Goal: Navigation & Orientation: Find specific page/section

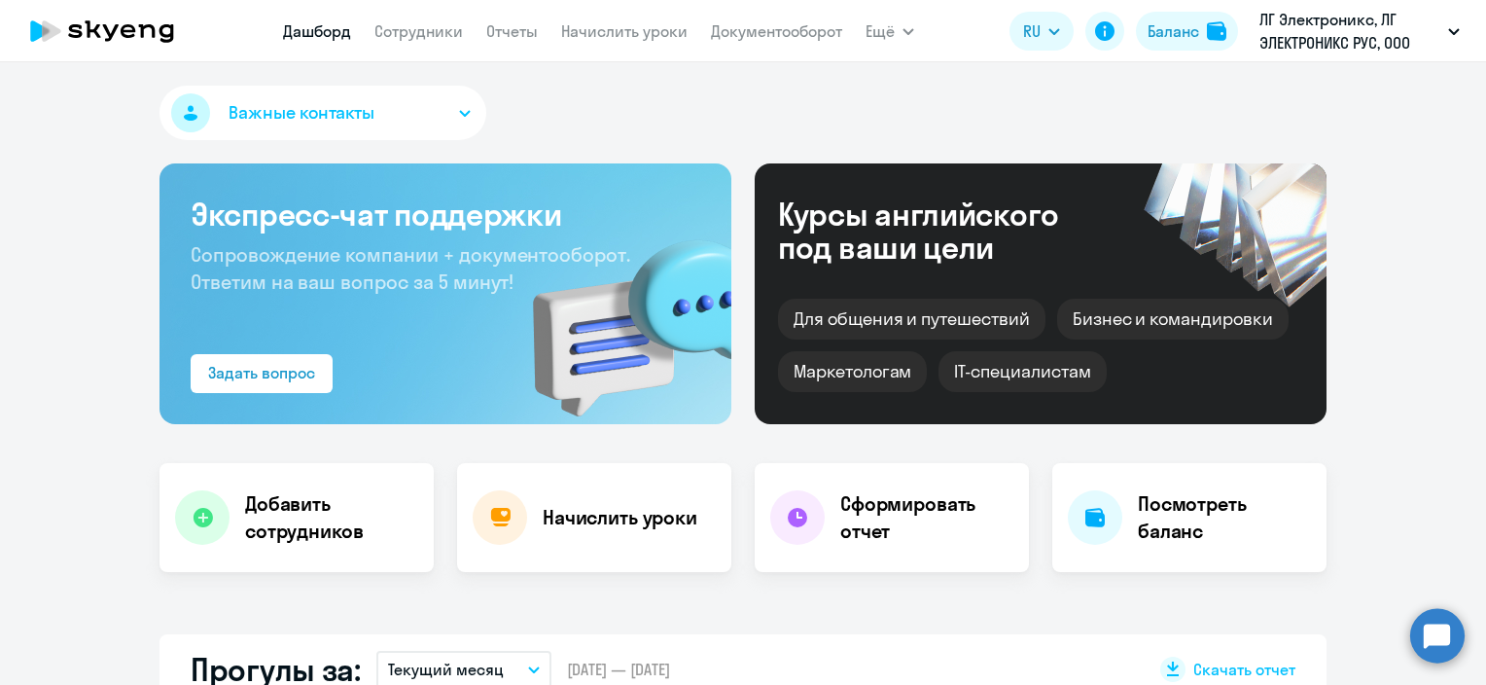
select select "30"
click at [1334, 25] on p "ЛГ Электроникс, ЛГ ЭЛЕКТРОНИКС РУС, ООО" at bounding box center [1350, 31] width 181 height 47
click at [1317, 33] on p "ЛГ Электроникс, ЛГ ЭЛЕКТРОНИКС РУС, ООО" at bounding box center [1350, 31] width 181 height 47
click at [444, 35] on link "Сотрудники" at bounding box center [419, 30] width 89 height 19
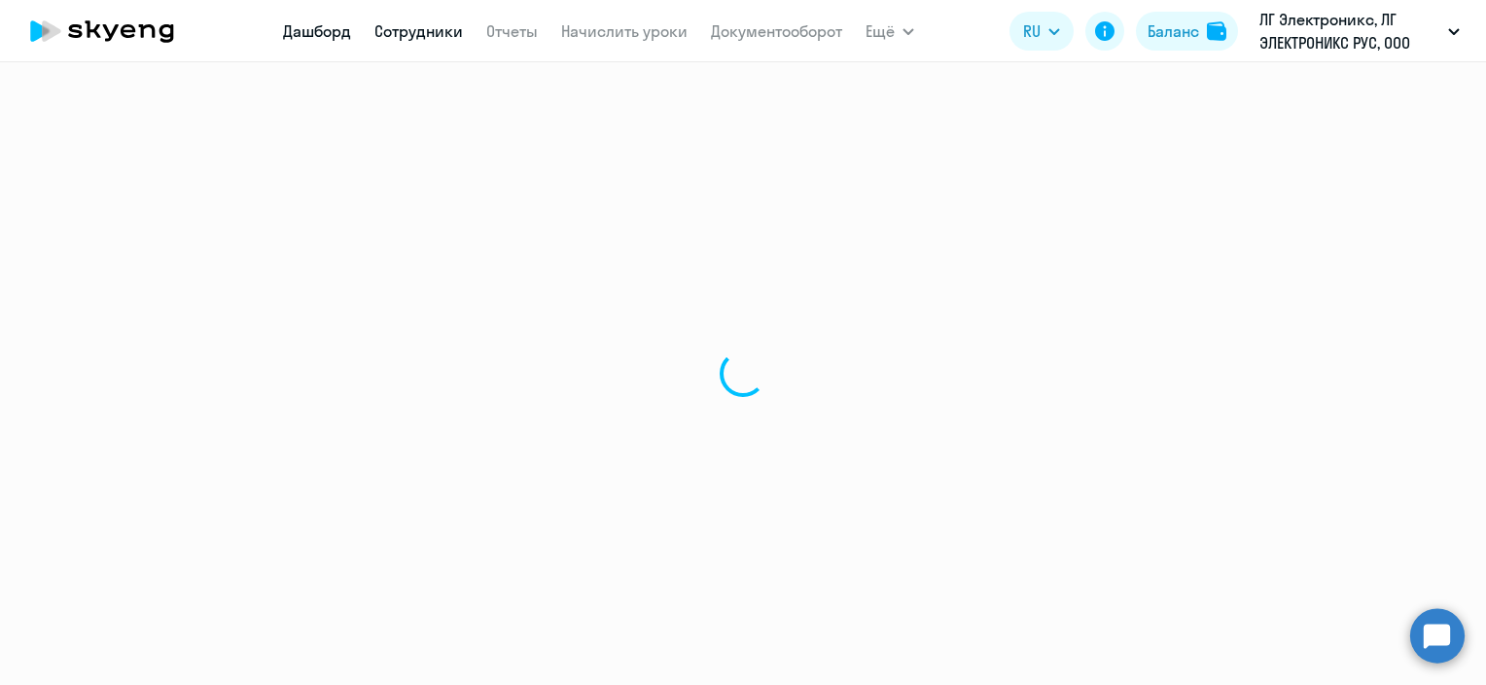
select select "30"
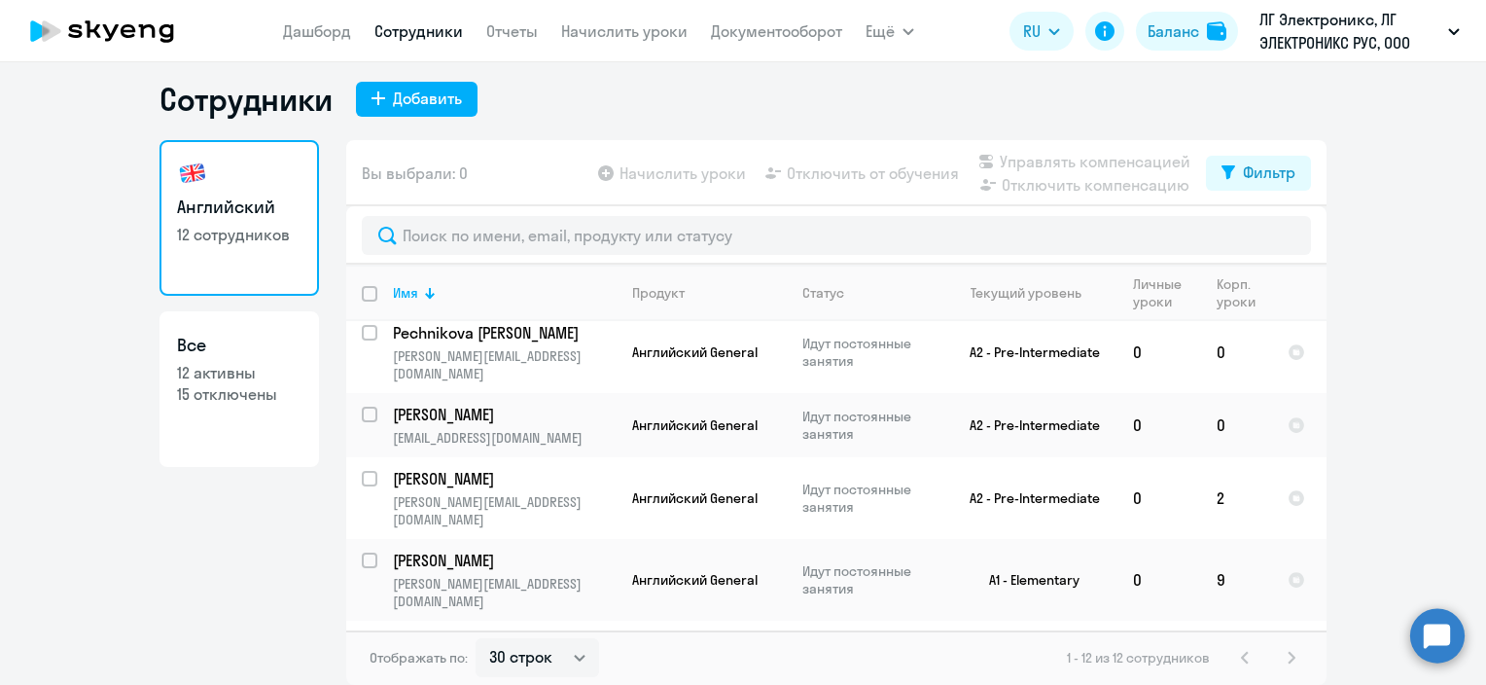
scroll to position [466, 0]
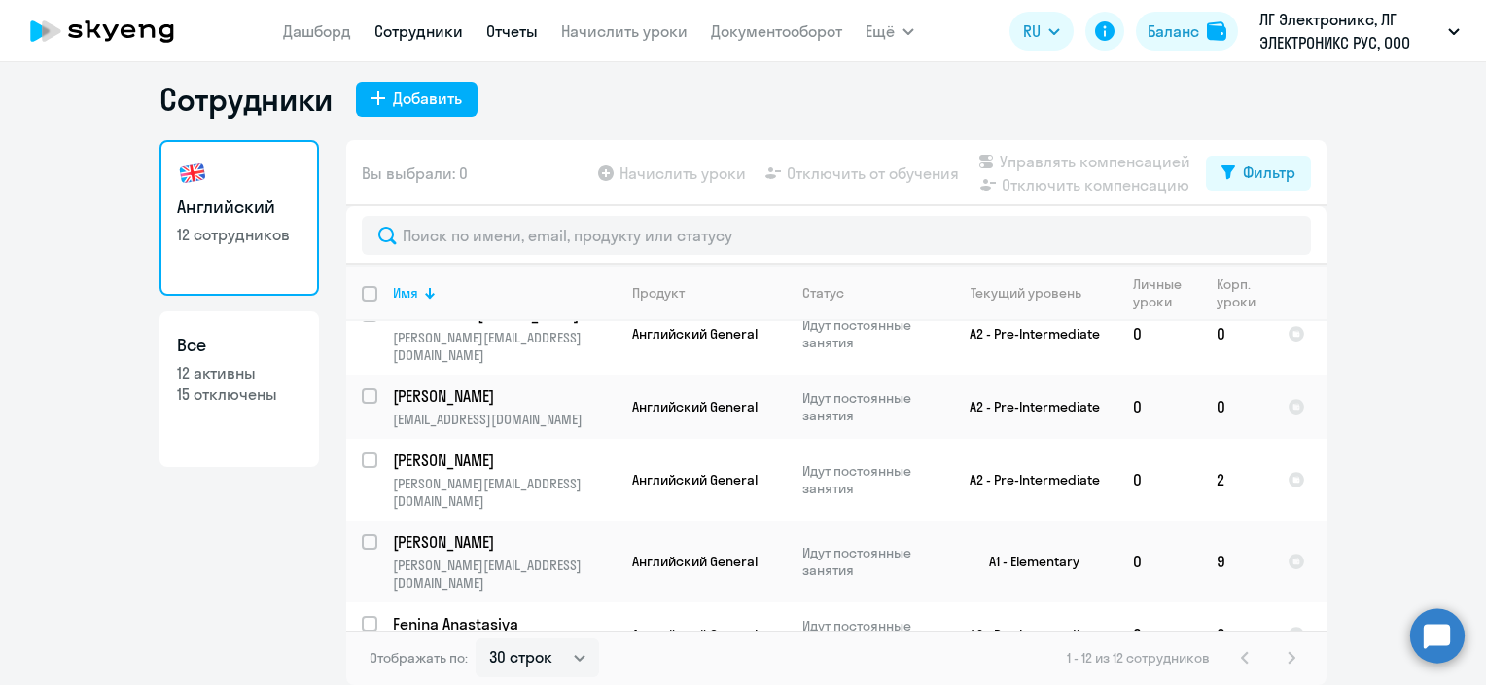
click at [528, 37] on link "Отчеты" at bounding box center [512, 30] width 52 height 19
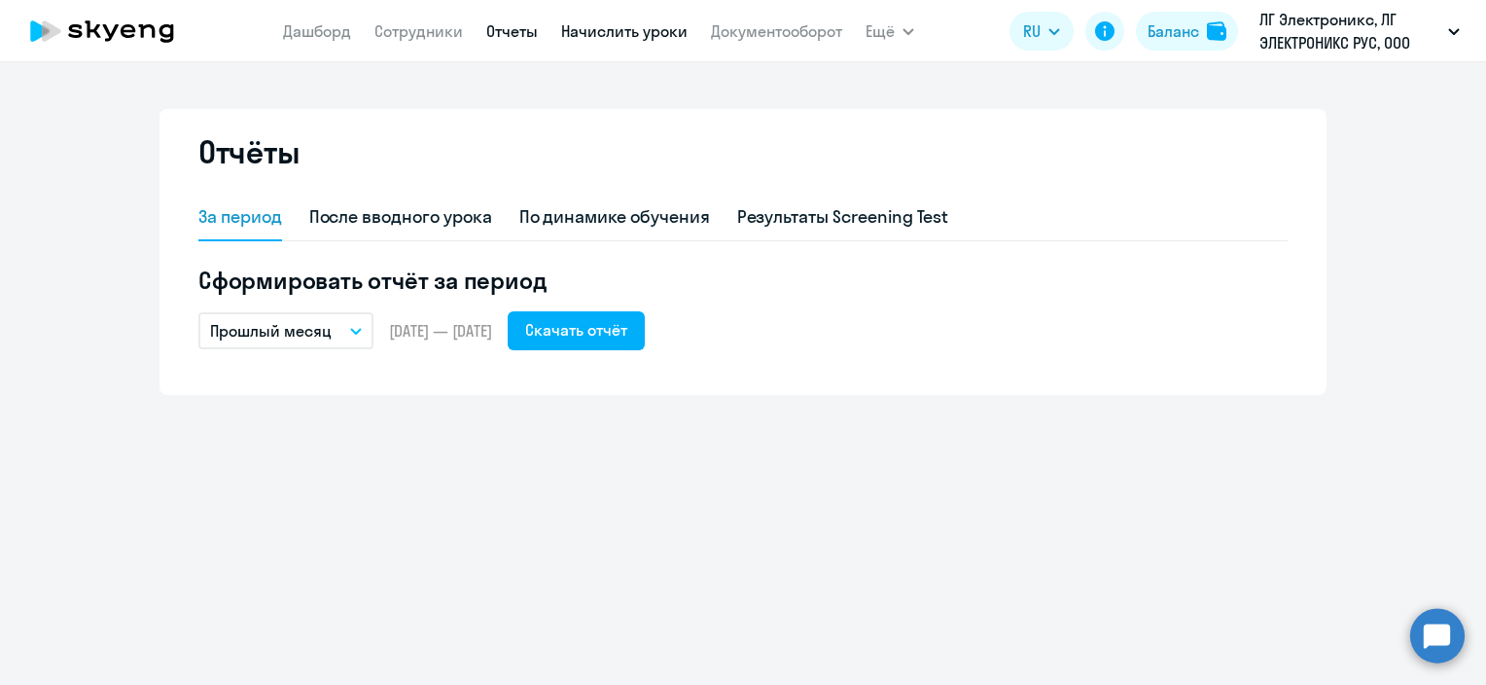
click at [602, 26] on link "Начислить уроки" at bounding box center [624, 30] width 126 height 19
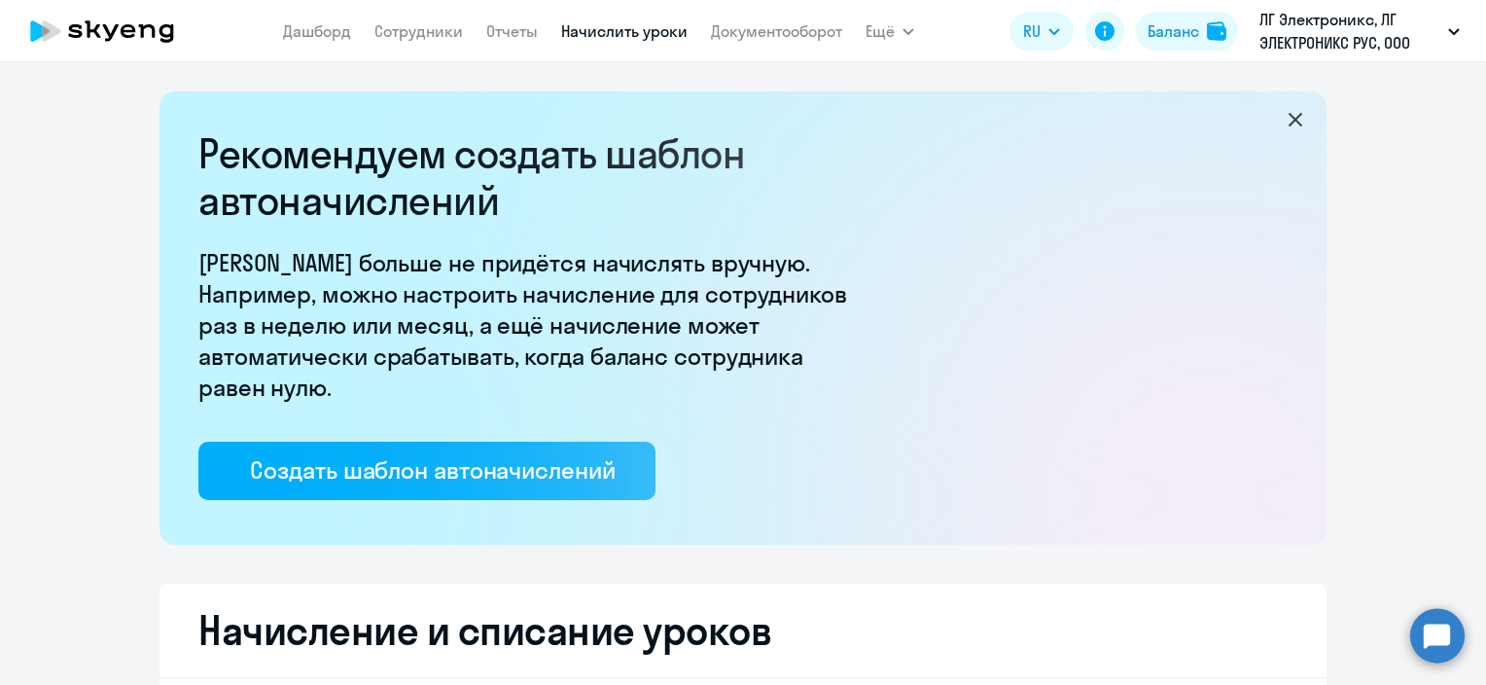
select select "10"
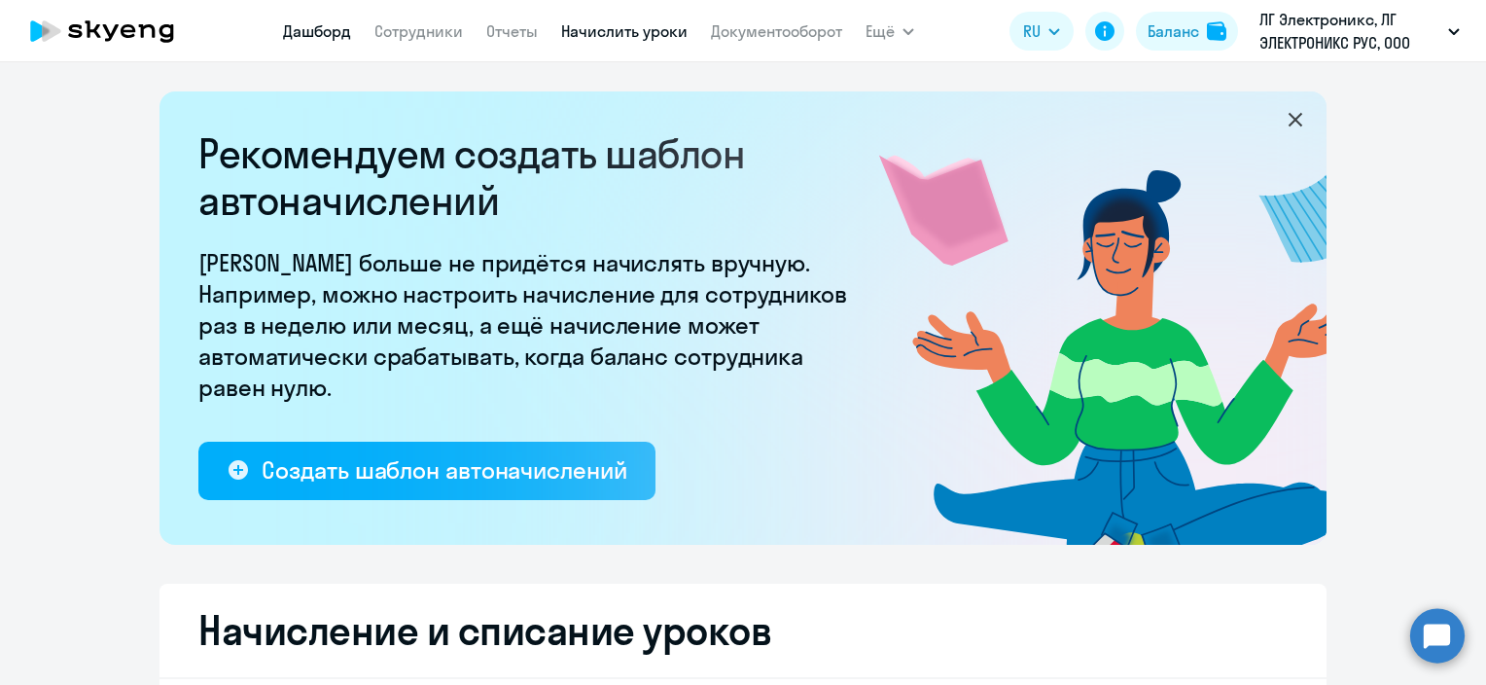
click at [319, 28] on link "Дашборд" at bounding box center [317, 30] width 68 height 19
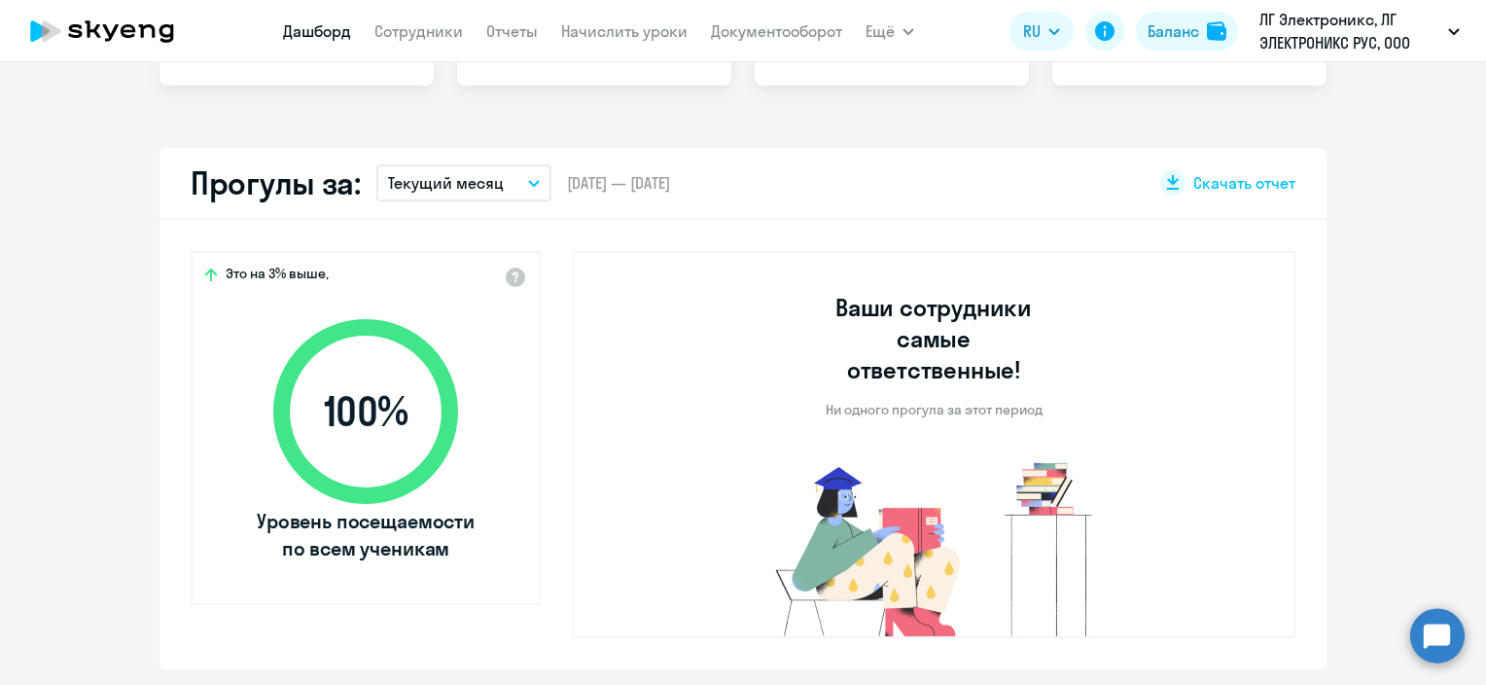
select select "30"
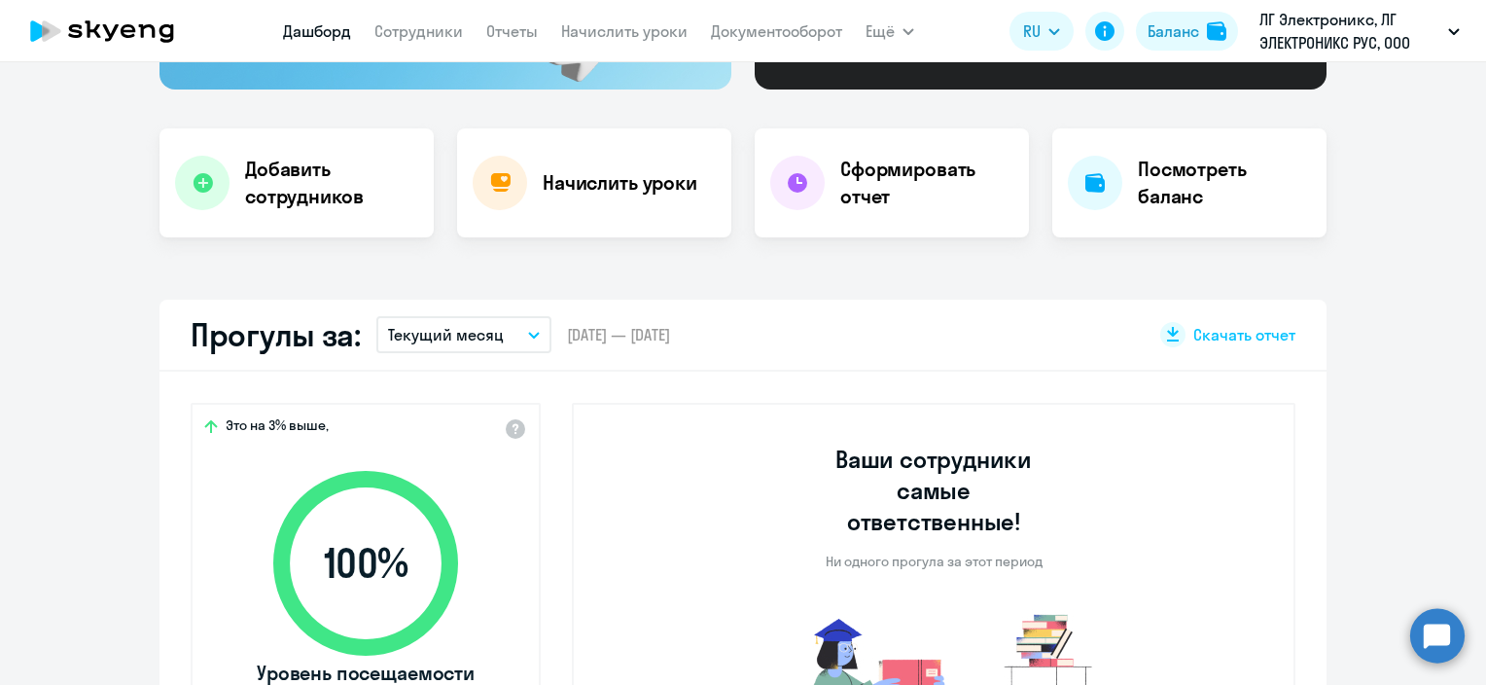
scroll to position [292, 0]
